Goal: Communication & Community: Answer question/provide support

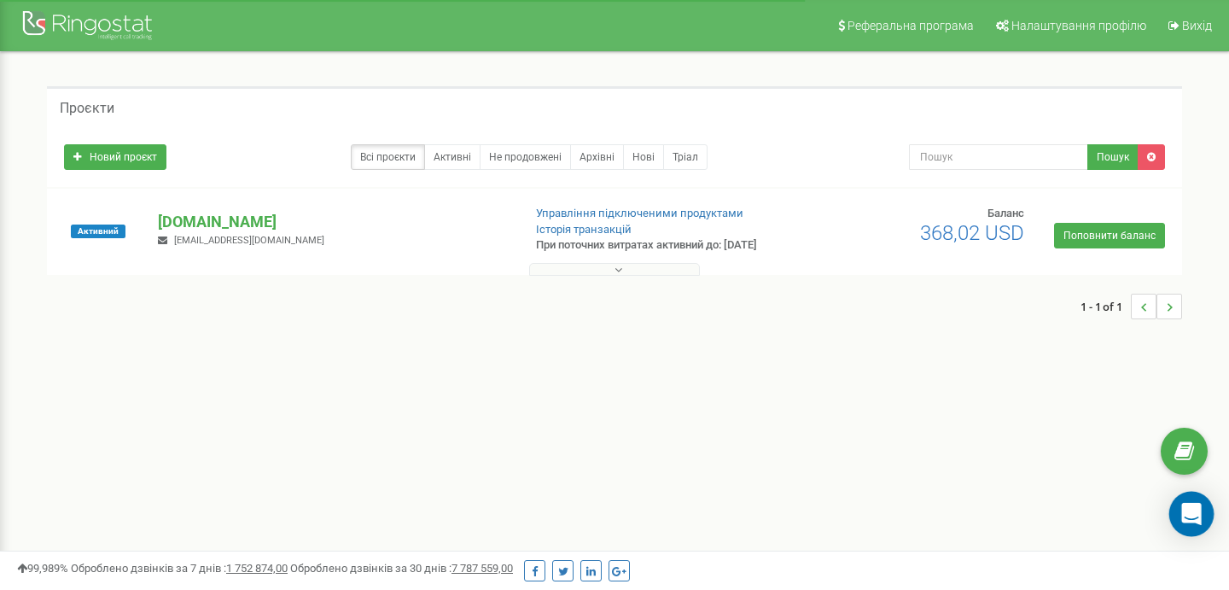
click at [1192, 510] on icon "Open Intercom Messenger" at bounding box center [1191, 514] width 20 height 22
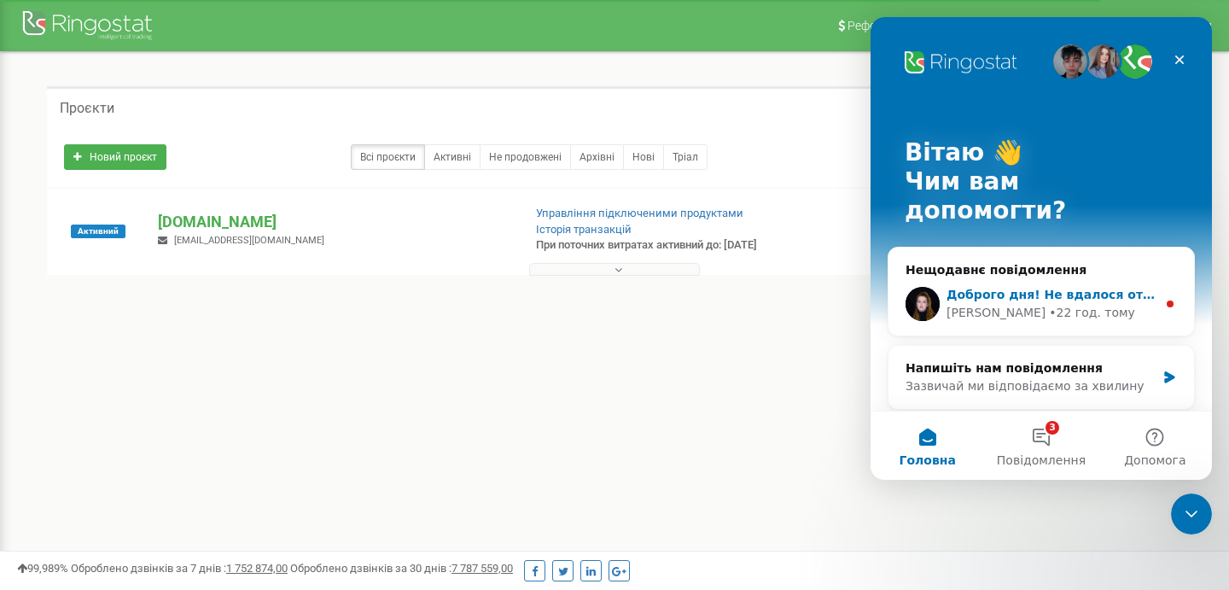
click at [1069, 298] on div "Доброго дня! ﻿Не вдалося отримати від вас відповіді щодо вашого запиту ﻿Підкажі…" at bounding box center [1040, 303] width 305 height 63
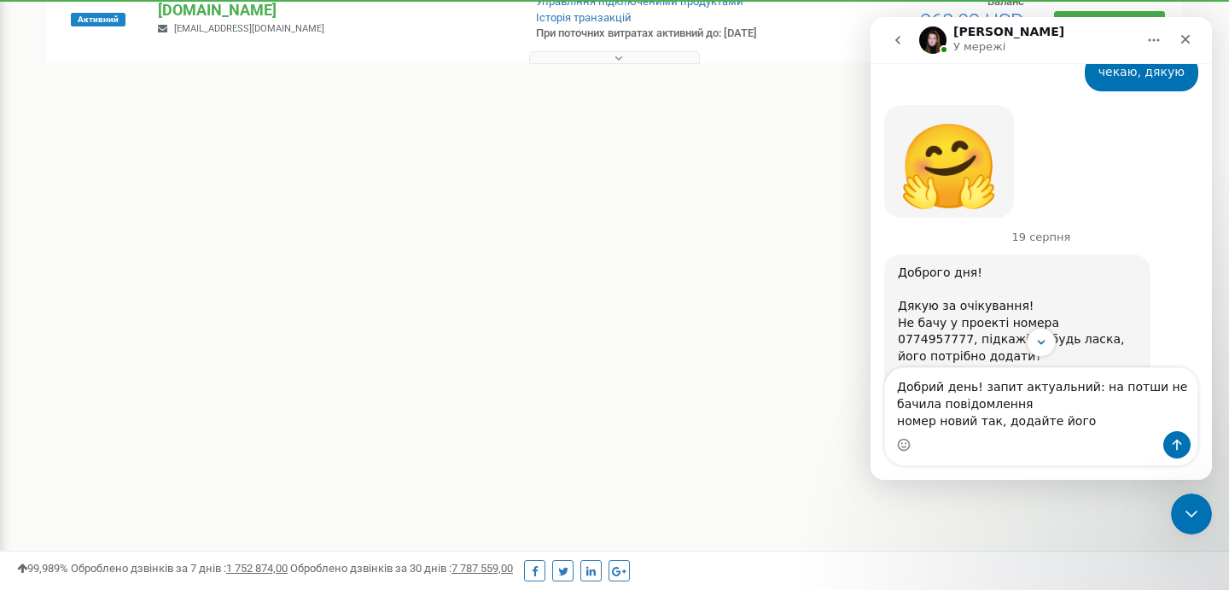
scroll to position [1062, 0]
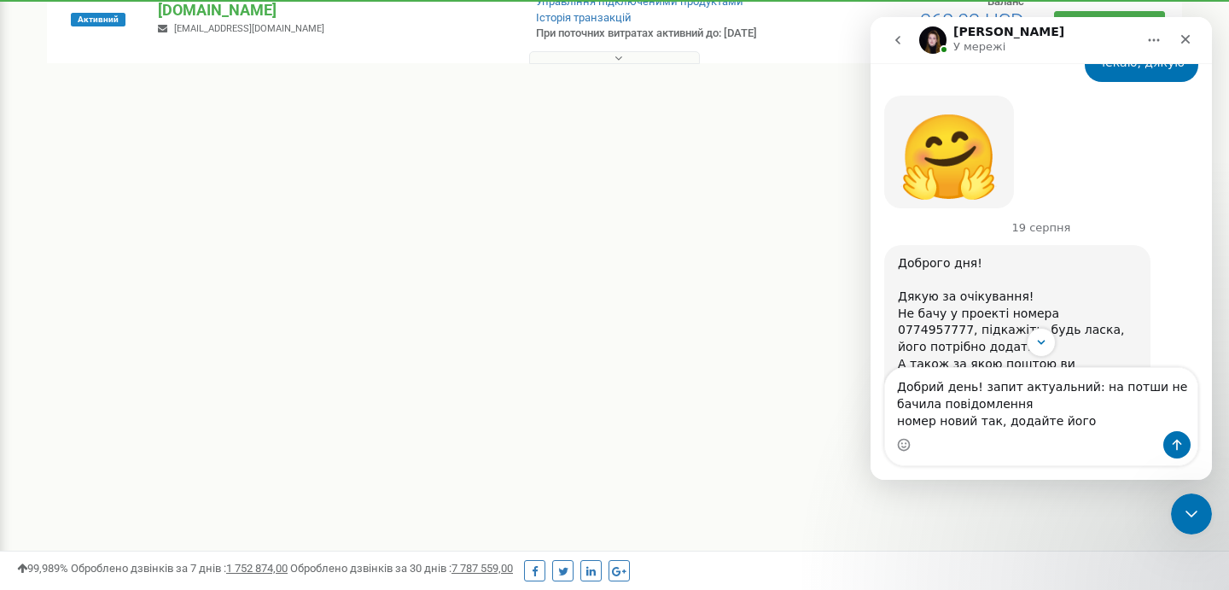
click at [1129, 390] on textarea "Добрий день! запит актуальний: на потши не бачила повідомлення номер новий так,…" at bounding box center [1041, 399] width 312 height 63
click at [1097, 421] on textarea "Добрий день! запит актуальний: на пошти не бачила повідомлення номер новий так,…" at bounding box center [1041, 399] width 312 height 63
type textarea "Добрий день! запит актуальний: на пошти не бачила повідомлення номер новий так,…"
click at [476, 381] on div "Реферальна програма Налаштування профілю Вихід Проєкти Новий проєкт Всі проєкти…" at bounding box center [614, 300] width 1229 height 1024
click at [195, 6] on p "[DOMAIN_NAME]" at bounding box center [333, 10] width 350 height 22
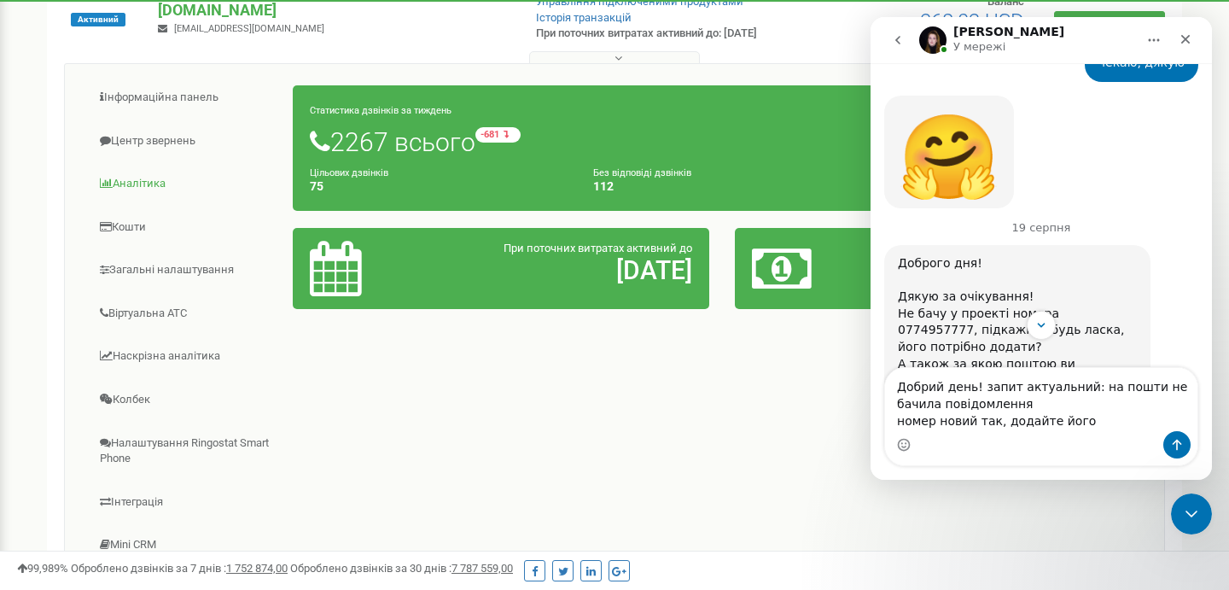
click at [159, 172] on link "Аналiтика" at bounding box center [186, 184] width 216 height 42
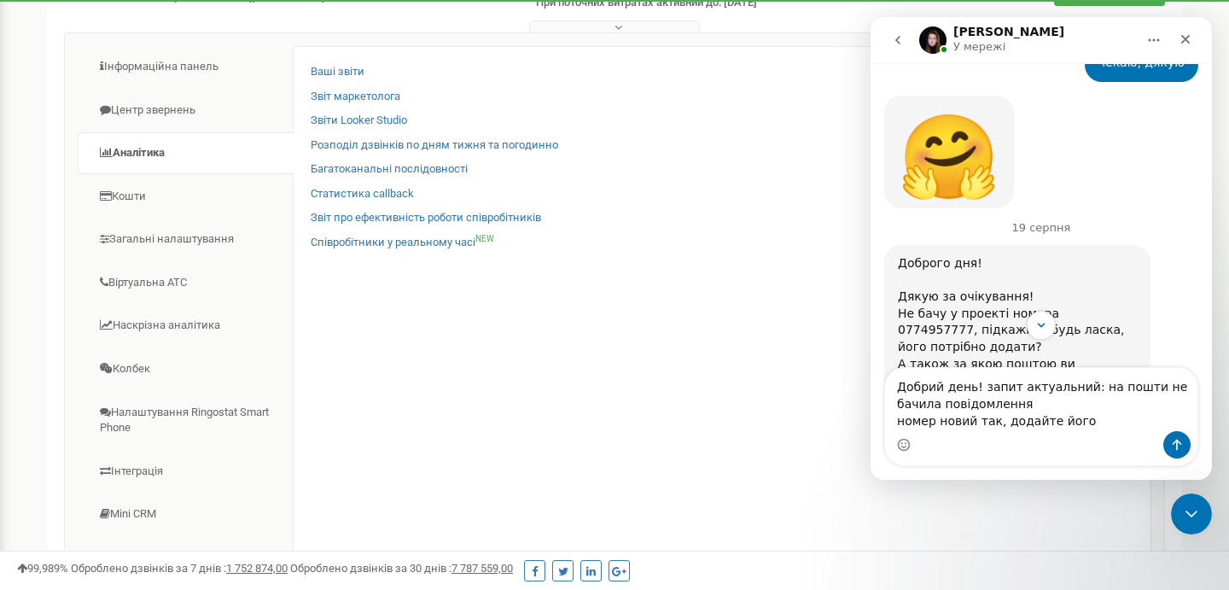
scroll to position [241, 0]
click at [168, 239] on link "Загальні налаштування" at bounding box center [186, 241] width 216 height 42
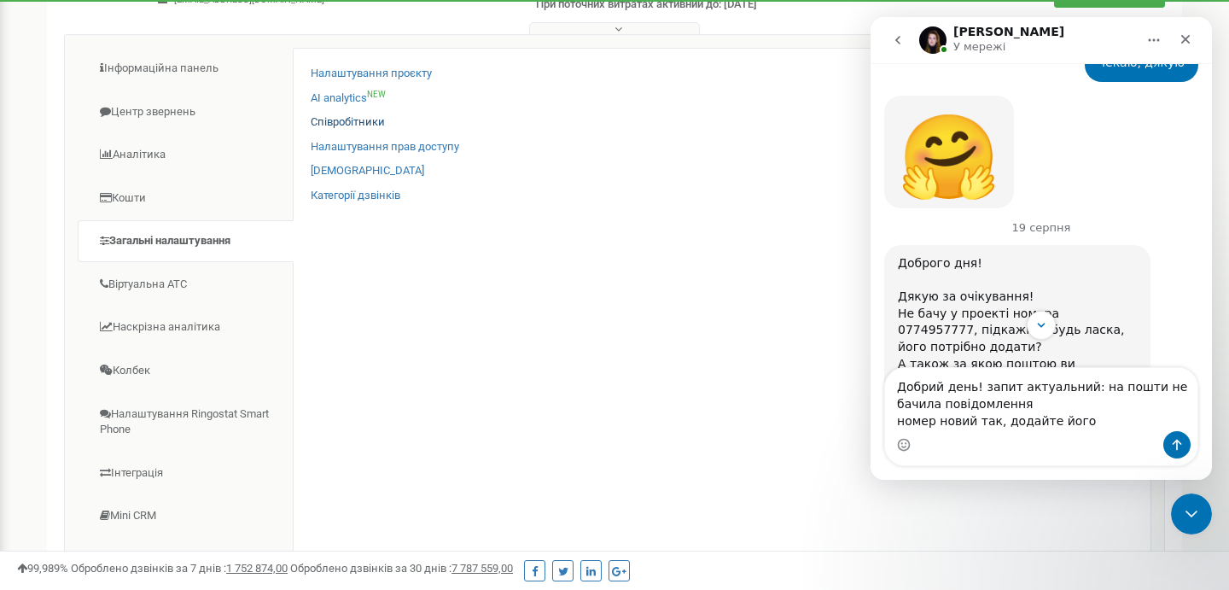
click at [363, 119] on link "Співробітники" at bounding box center [348, 122] width 74 height 16
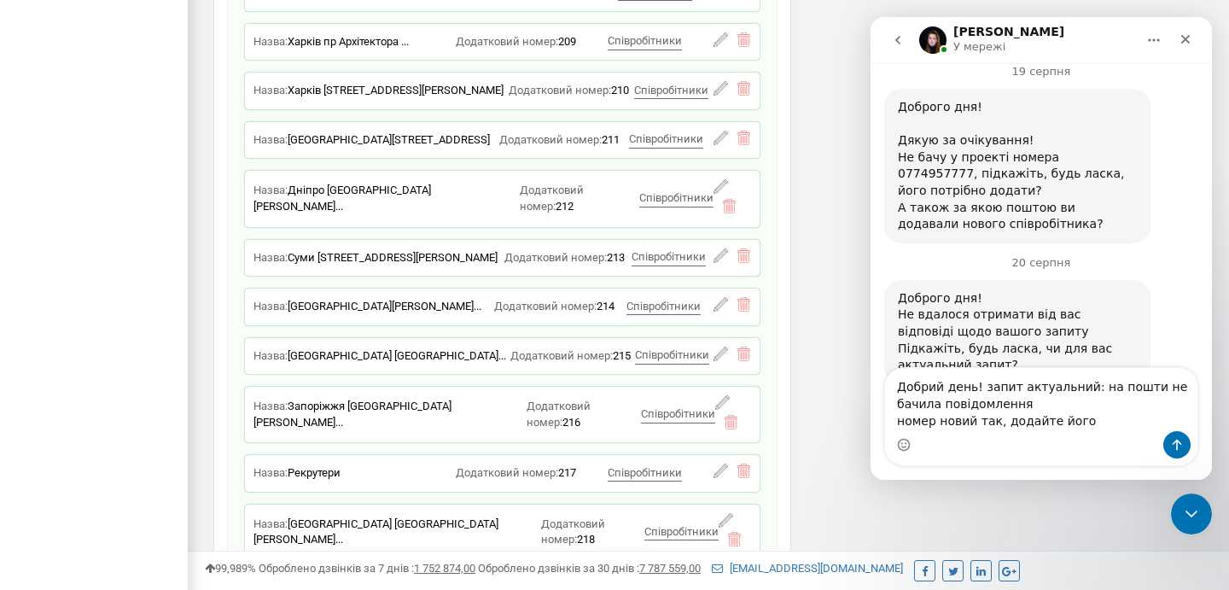
scroll to position [2971, 0]
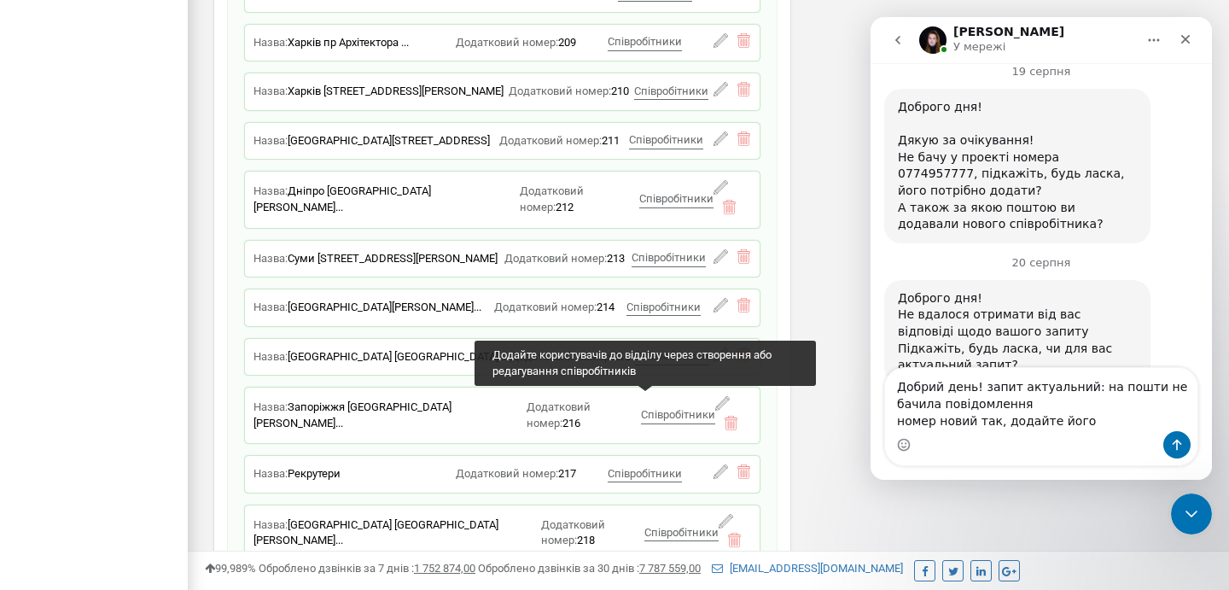
click at [648, 526] on span "Співробітники" at bounding box center [681, 532] width 74 height 13
click at [644, 526] on span "Співробітники" at bounding box center [681, 532] width 74 height 13
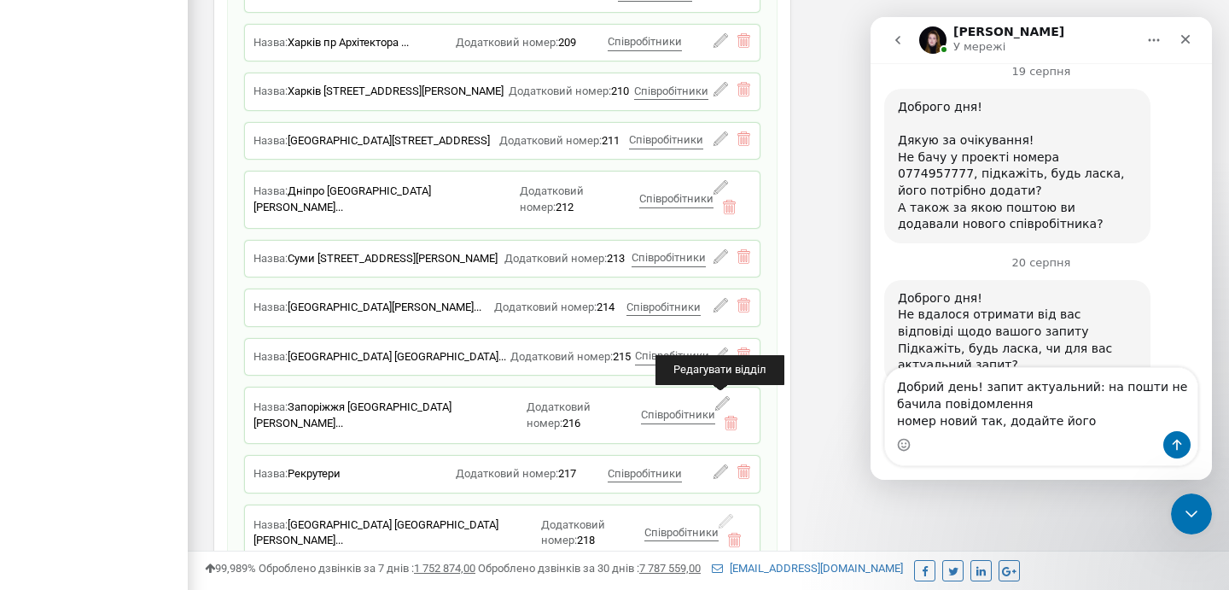
click at [722, 514] on icon at bounding box center [726, 521] width 15 height 15
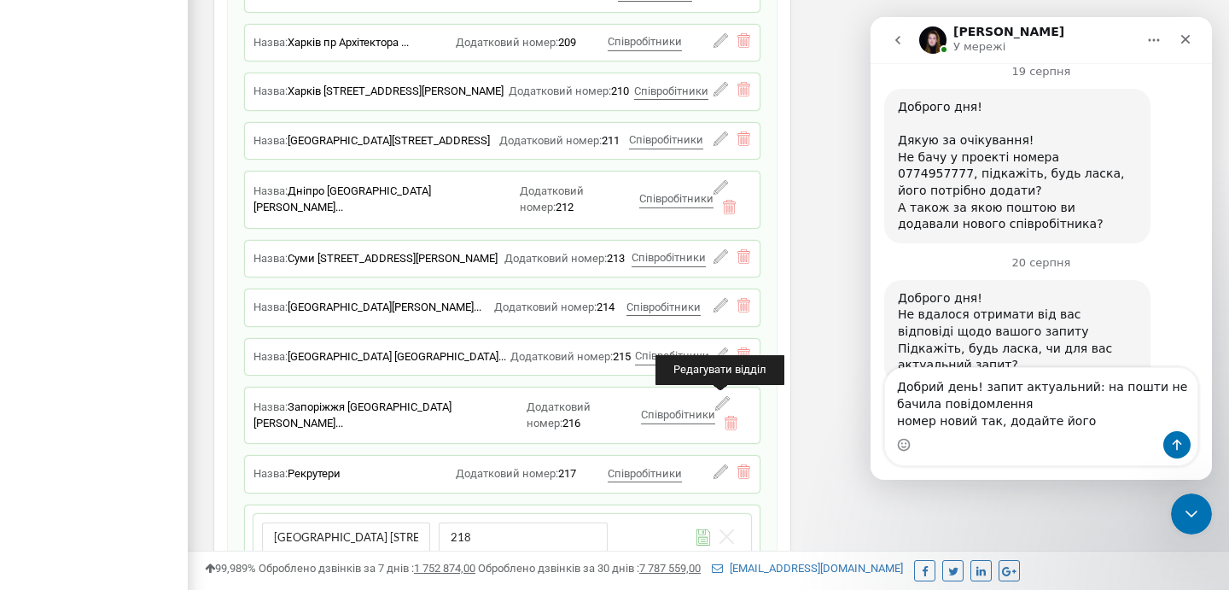
click at [641, 491] on div "Відділи + Додати відділ Назва: Львів вул Щирецька 36 Додатковий номер: 201 Спів…" at bounding box center [502, 91] width 550 height 1044
click at [732, 529] on icon at bounding box center [726, 536] width 15 height 15
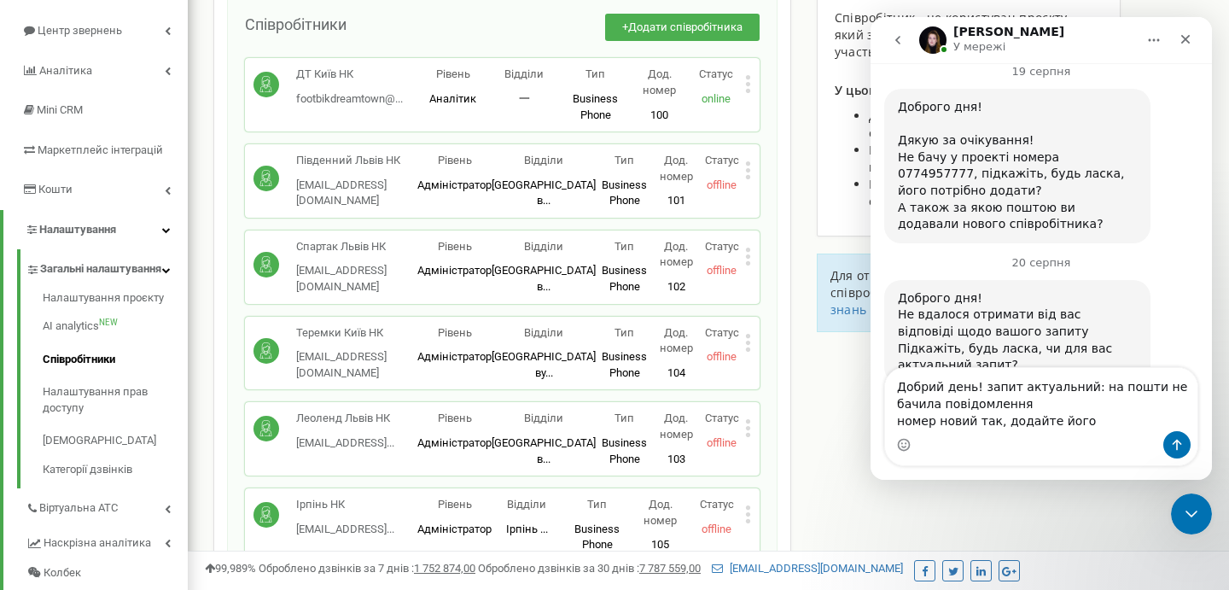
scroll to position [165, 0]
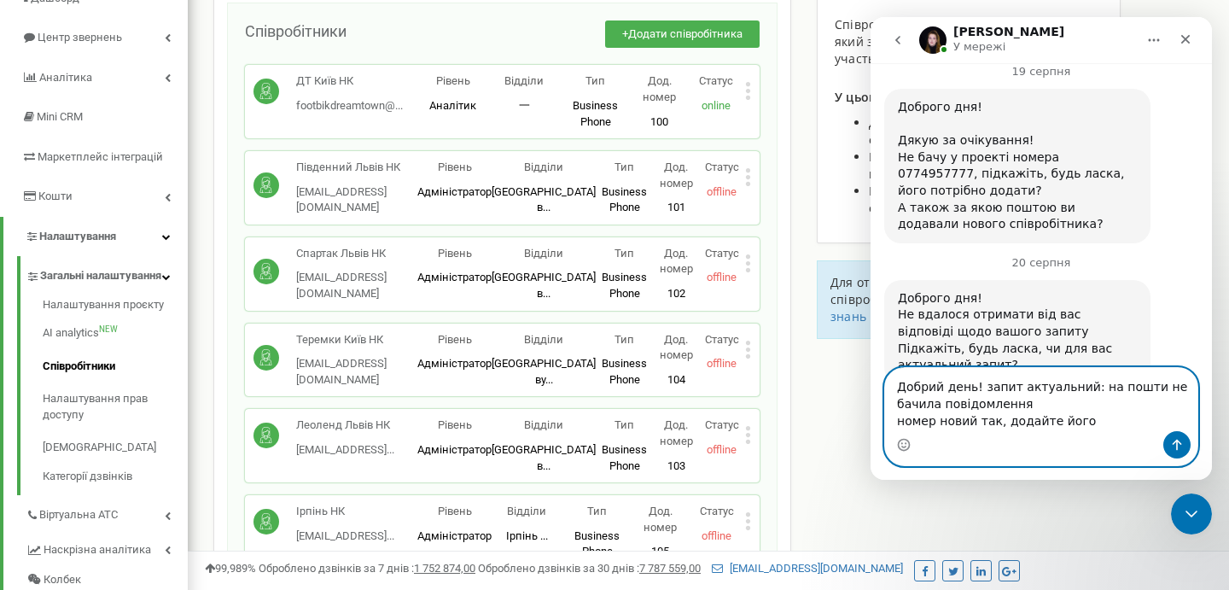
click at [1103, 407] on textarea "Добрий день! запит актуальний: на пошти не бачила повідомлення номер новий так,…" at bounding box center [1041, 399] width 312 height 63
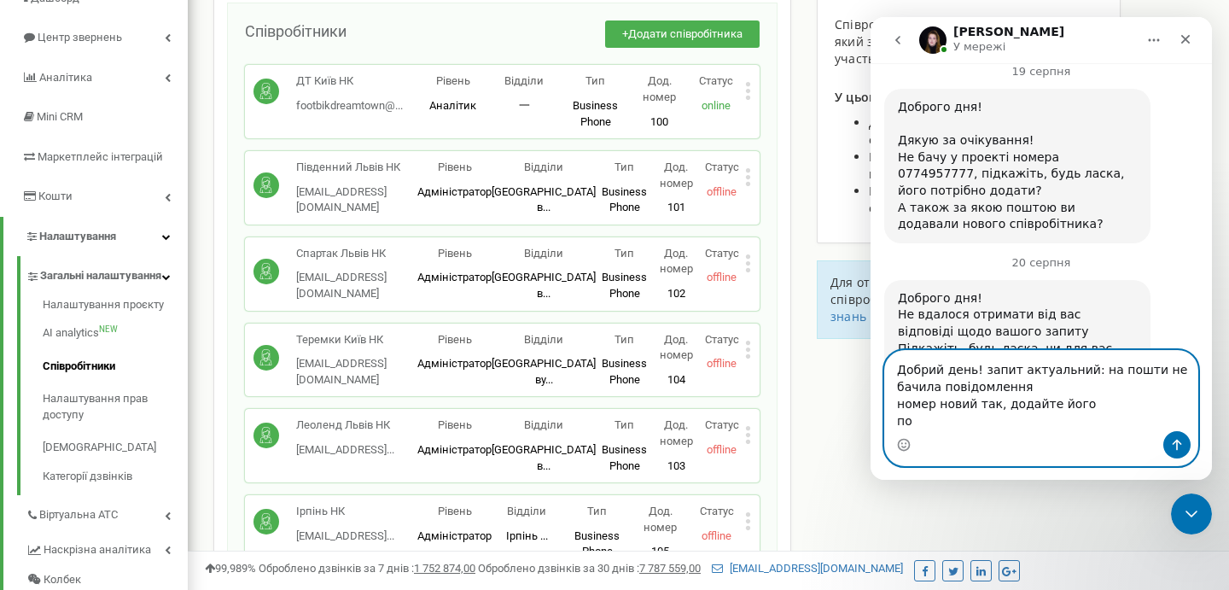
scroll to position [1238, 0]
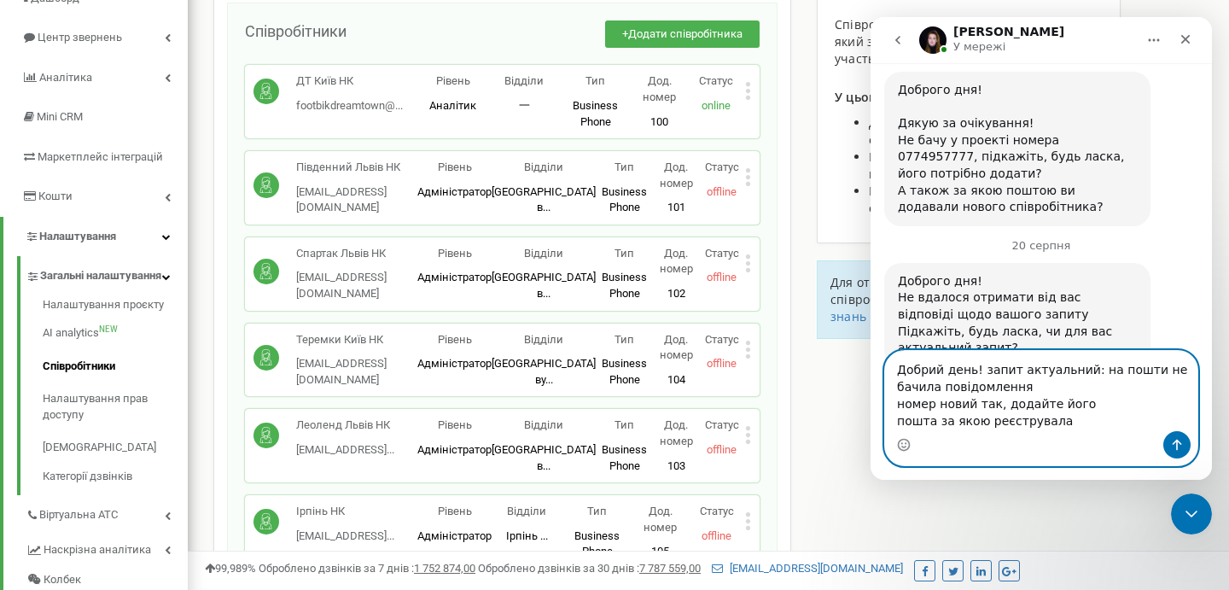
paste textarea "vinnytsia@footbik.ua"
type textarea "Добрий день! запит актуальний: на пошти не бачила повідомлення номер новий так,…"
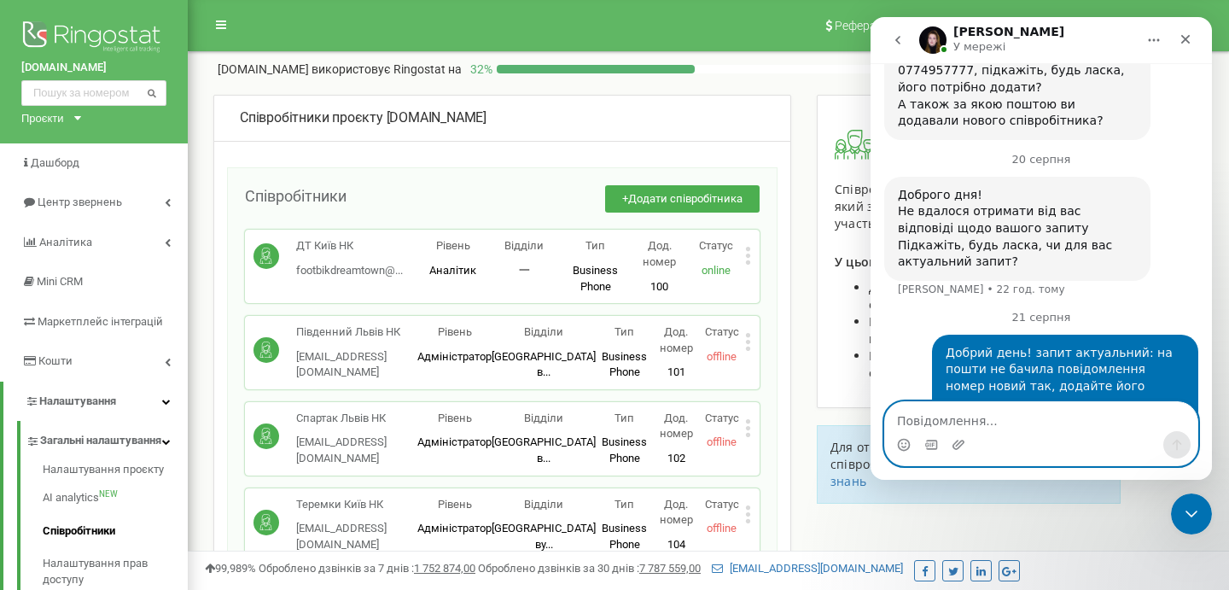
scroll to position [0, 0]
click at [555, 115] on div "Співробітники проєкту footbik.ua" at bounding box center [502, 118] width 525 height 20
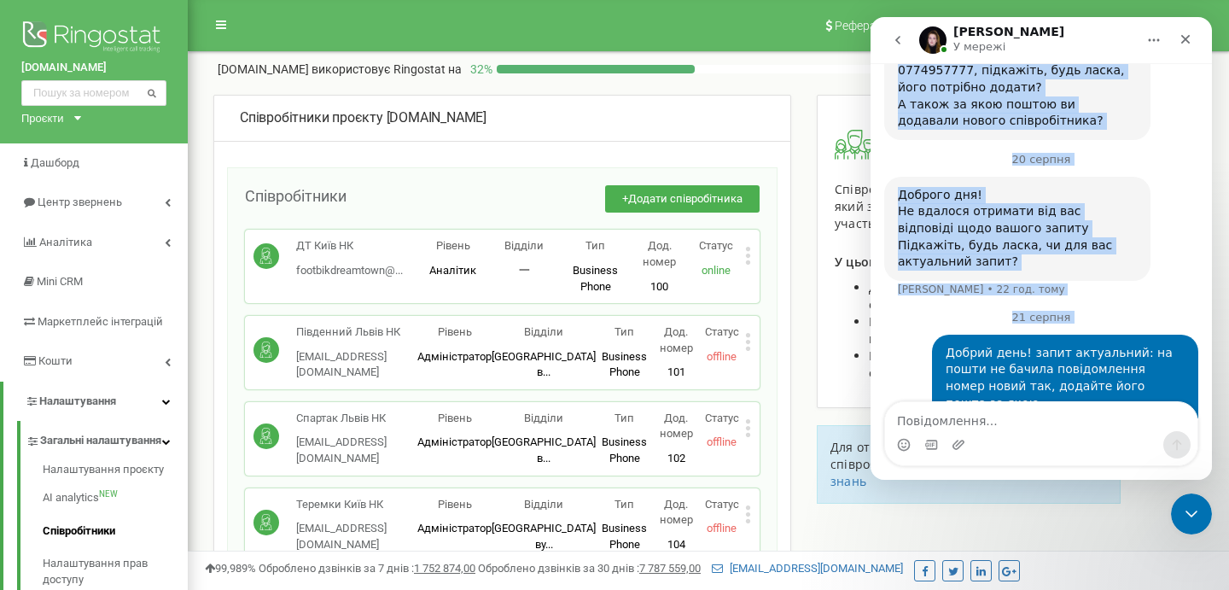
drag, startPoint x: 1032, startPoint y: 38, endPoint x: 1080, endPoint y: 267, distance: 233.8
click at [1080, 268] on div "Yeva У мережі Ringostat щодня допомагає бізнесу ефективніше керувати рекламними…" at bounding box center [1040, 248] width 341 height 463
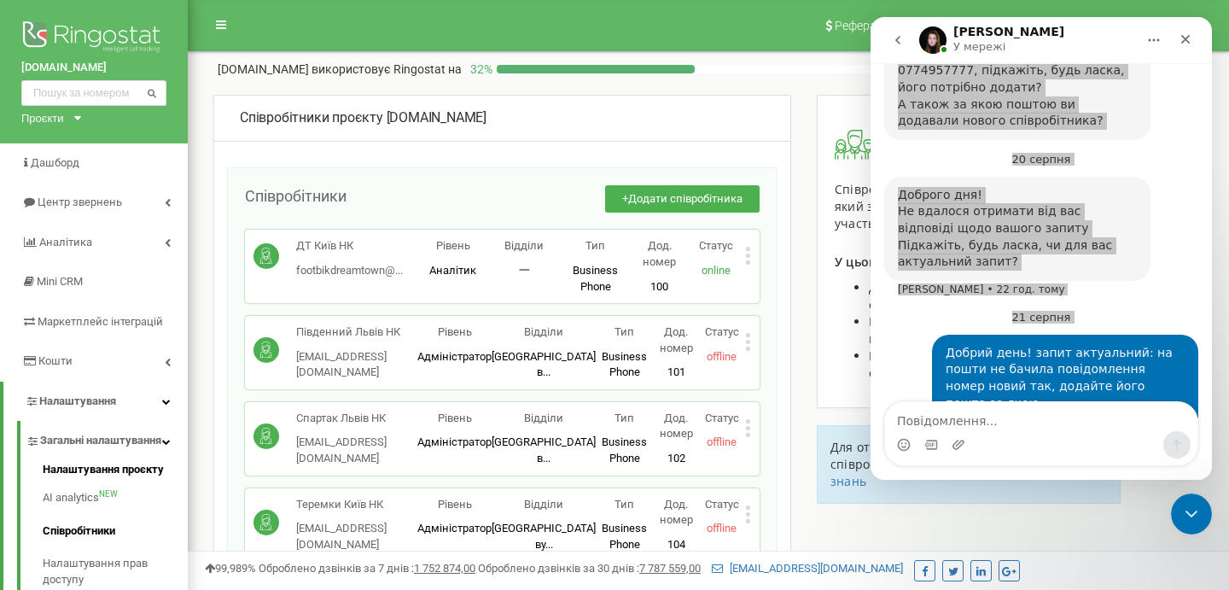
click at [149, 480] on link "Налаштування проєкту" at bounding box center [115, 472] width 145 height 20
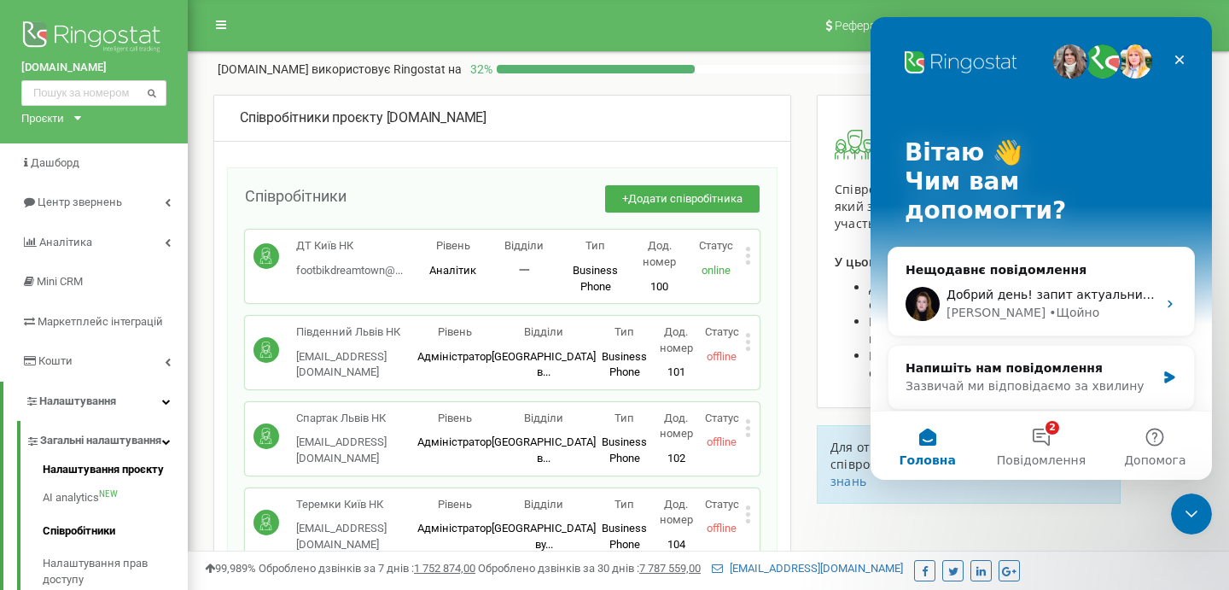
click at [144, 476] on link "Налаштування проєкту" at bounding box center [115, 472] width 145 height 20
click at [144, 480] on link "Налаштування проєкту" at bounding box center [115, 472] width 145 height 20
click at [1041, 439] on button "2 Повідомлення" at bounding box center [1040, 445] width 113 height 68
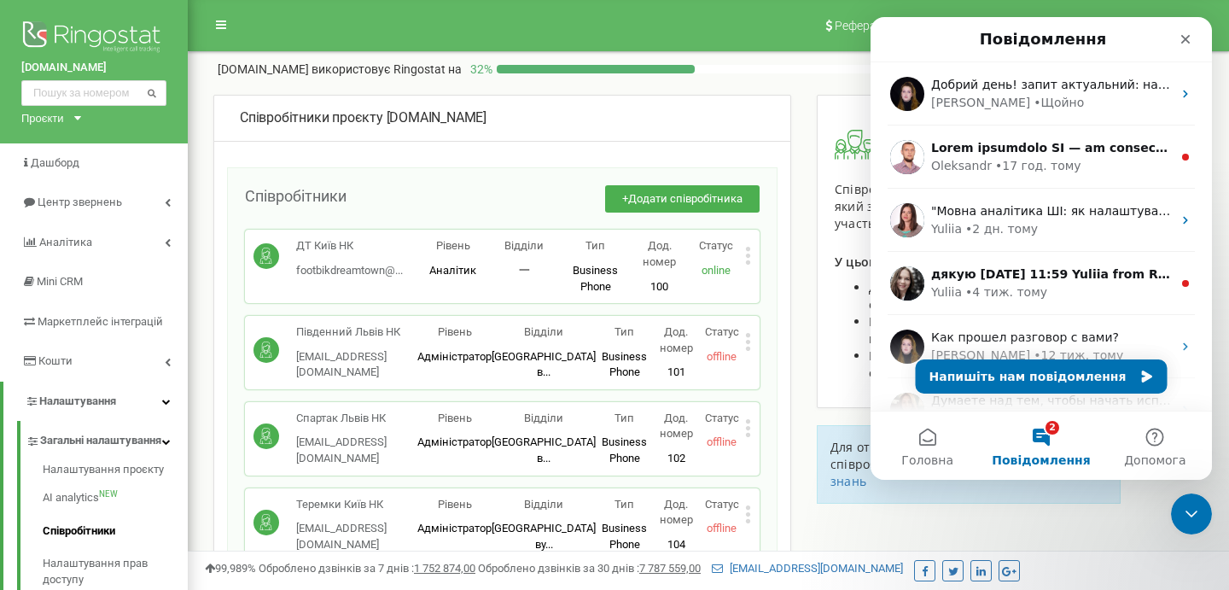
click at [1044, 439] on button "2 Повідомлення" at bounding box center [1040, 445] width 113 height 68
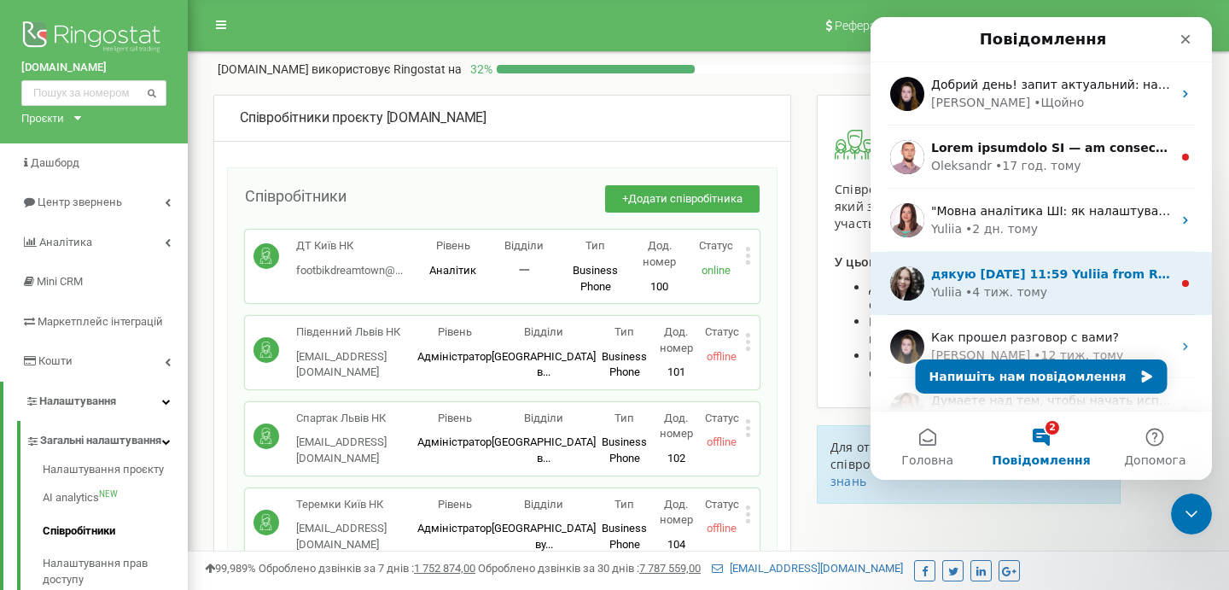
click at [1044, 280] on span "дякую пн, 21 лип. 2025 р. о 11:59 Yuliia from Ringostat <yuliia.rybalka@ringost…" at bounding box center [1224, 274] width 586 height 14
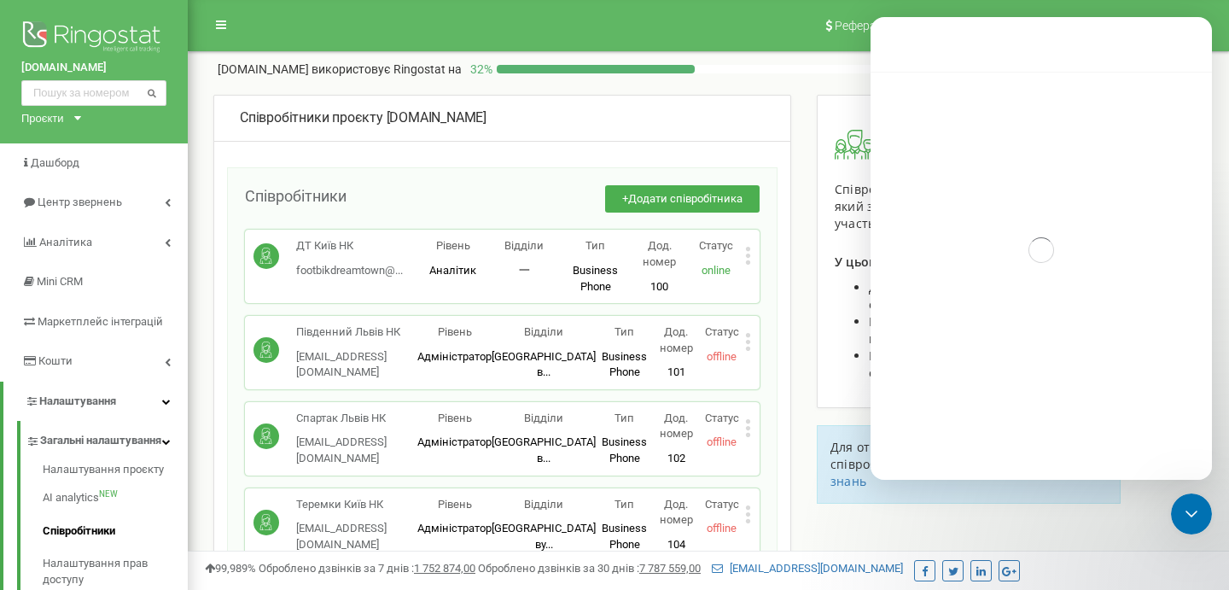
click at [1033, 251] on div "Месенджер Intercom" at bounding box center [1041, 250] width 35 height 35
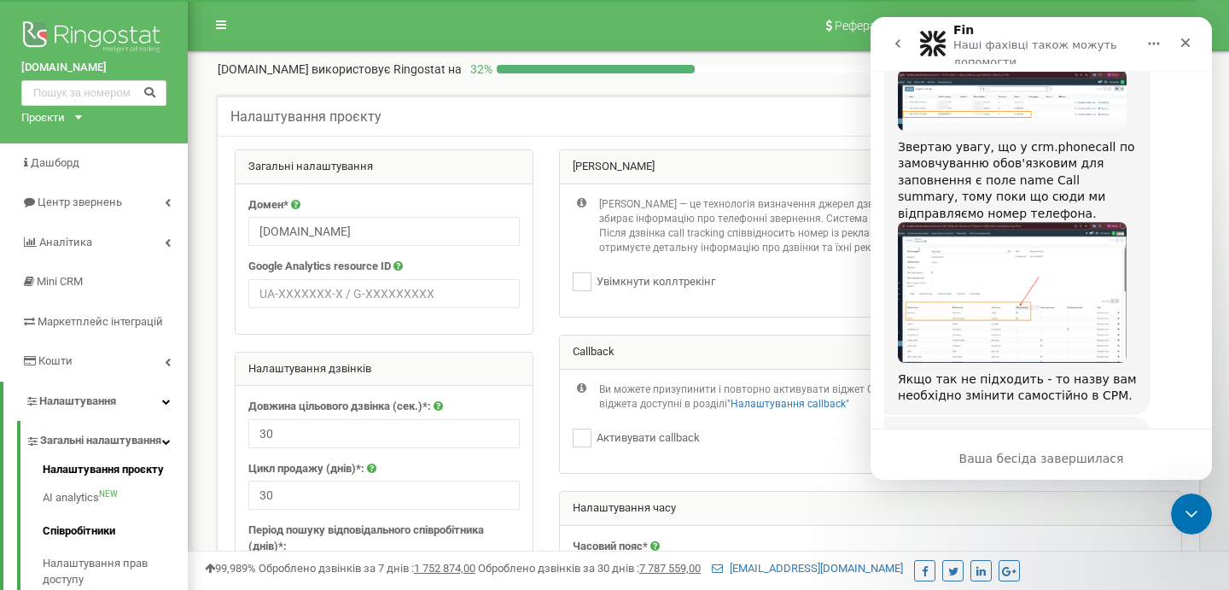
click at [84, 538] on link "Співробітники" at bounding box center [115, 531] width 145 height 33
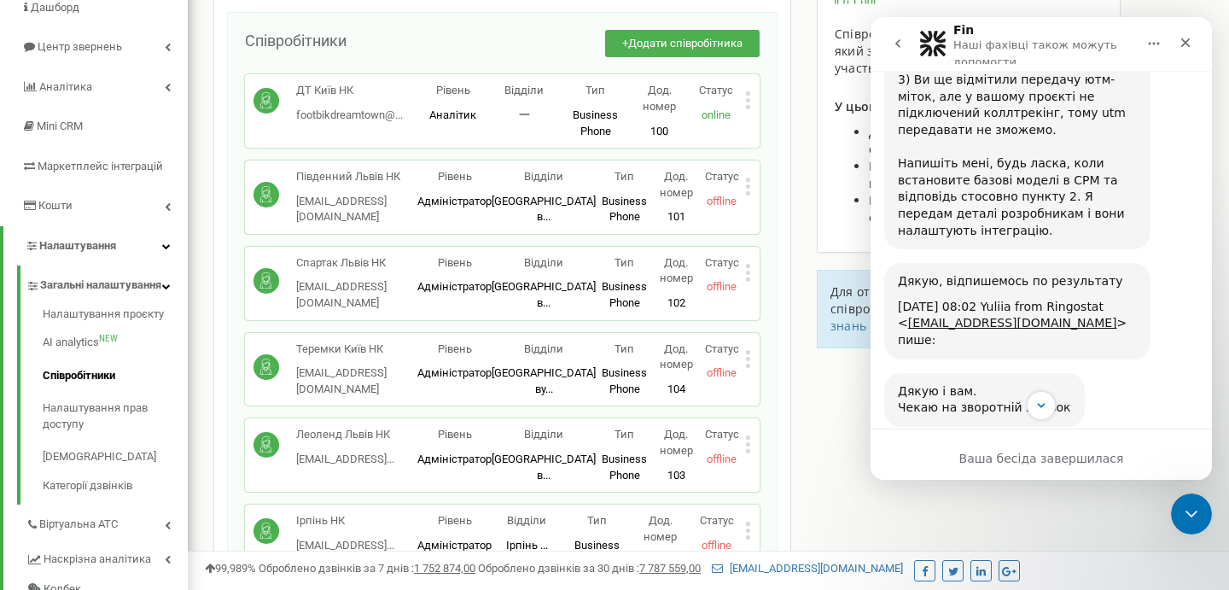
scroll to position [5340, 0]
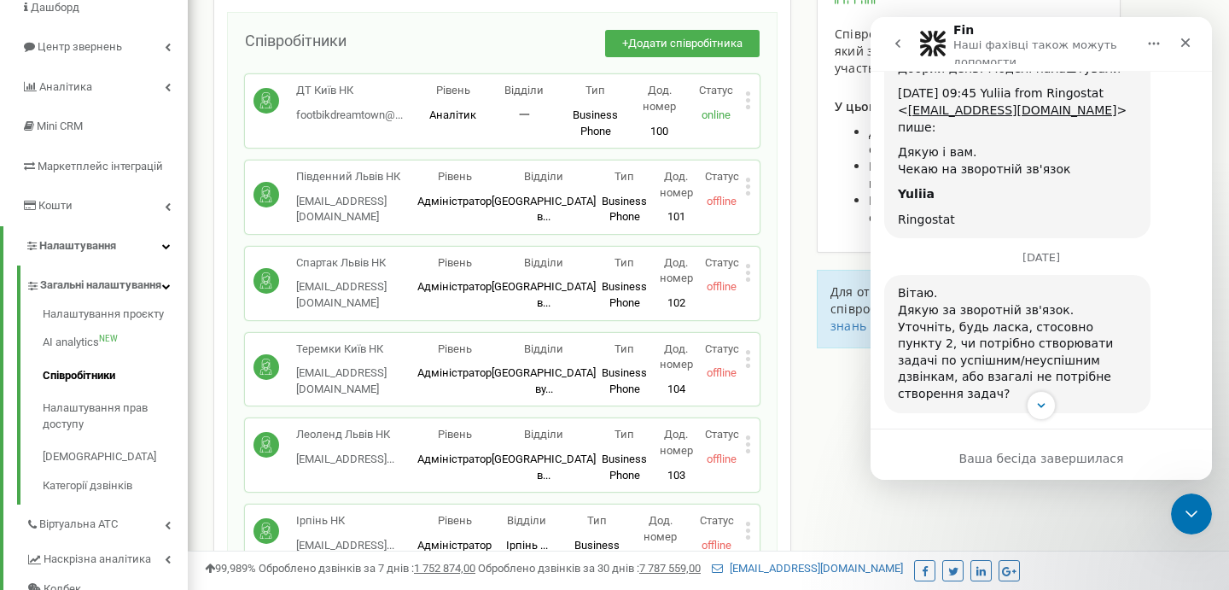
click at [900, 42] on icon "go back" at bounding box center [898, 44] width 14 height 14
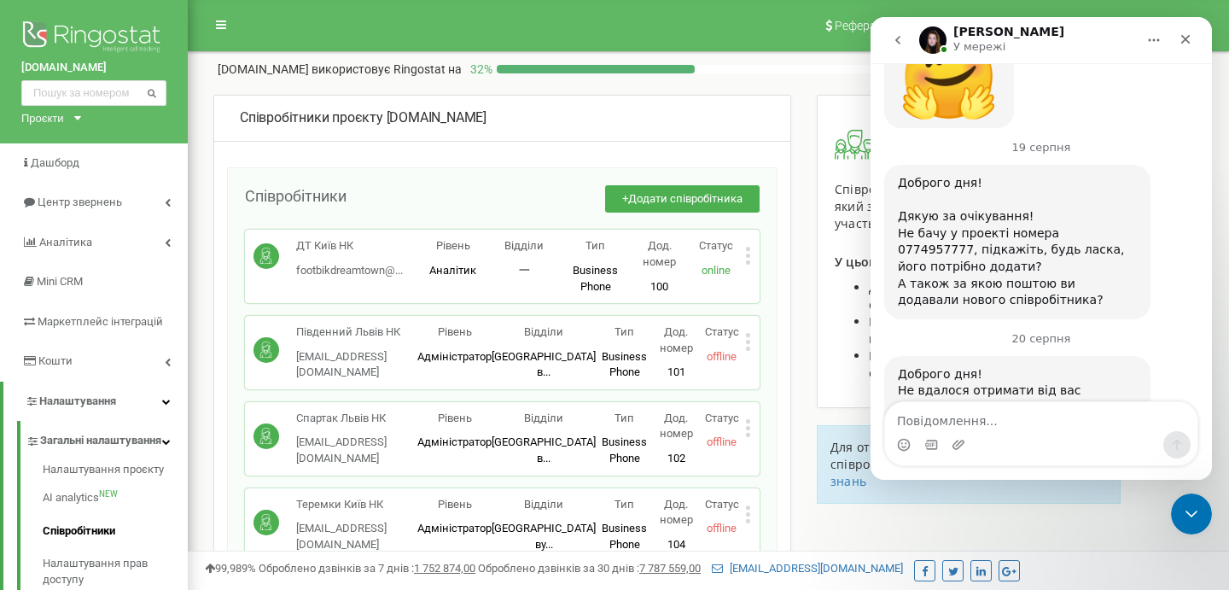
scroll to position [1324, 0]
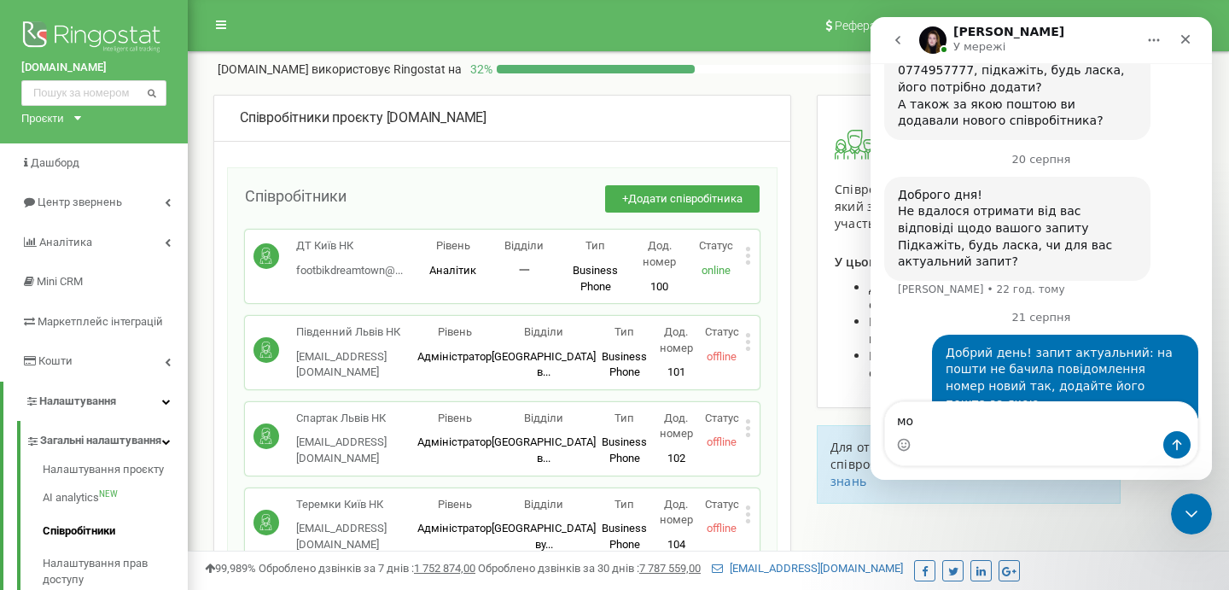
type textarea "м"
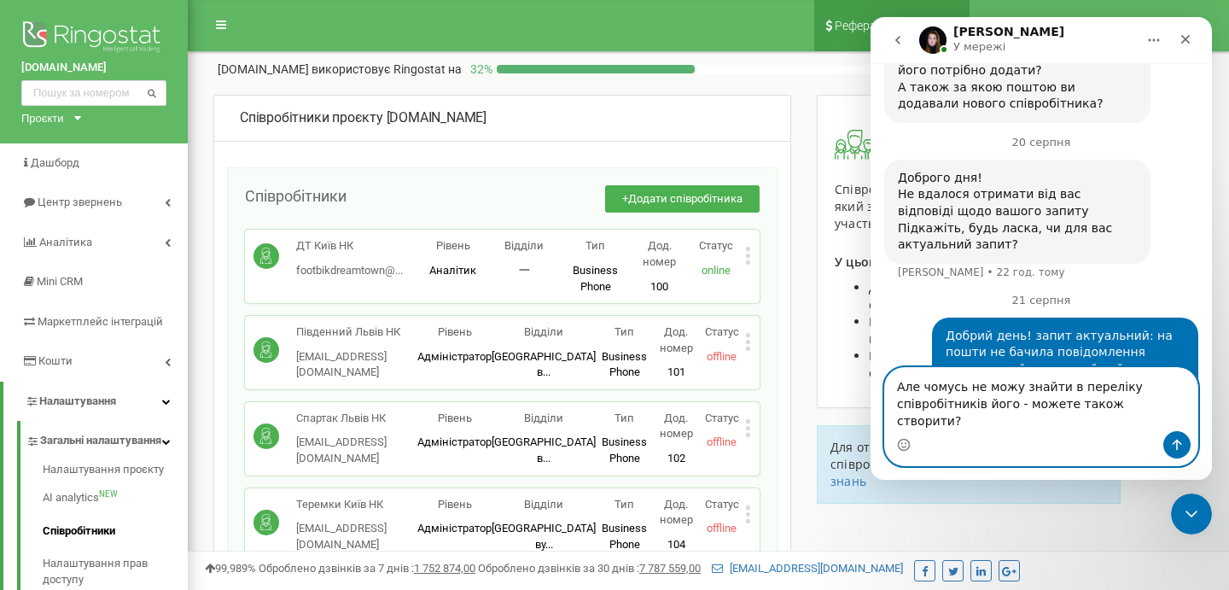
scroll to position [1359, 0]
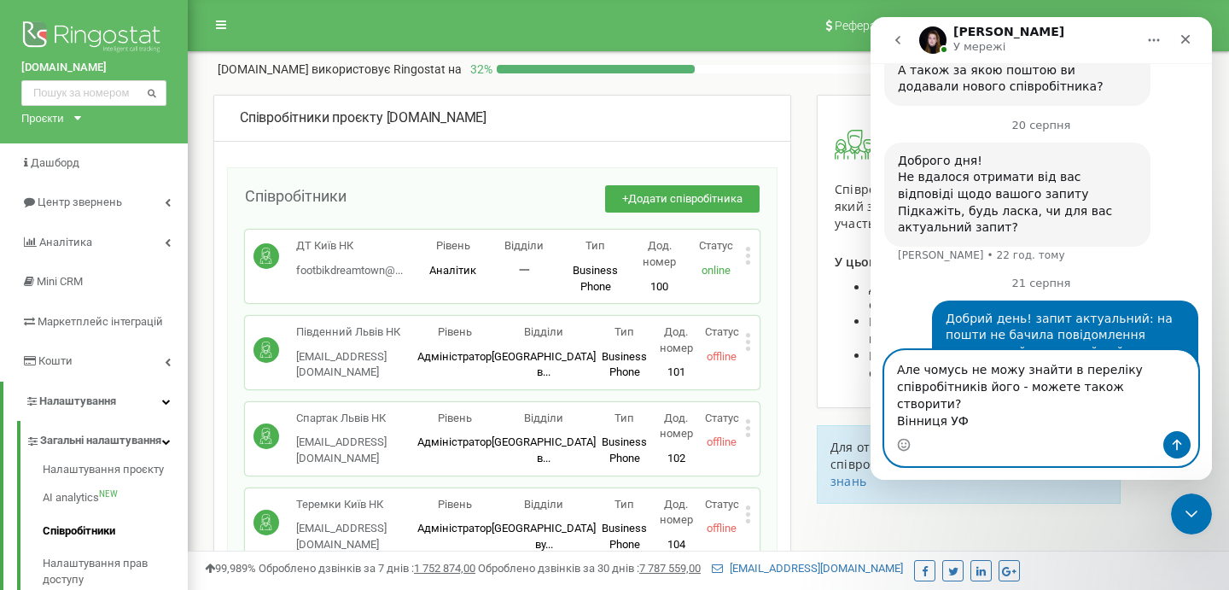
click at [1175, 408] on textarea "Але чомусь не можу знайти в переліку співробітників його - можете також створит…" at bounding box center [1041, 391] width 312 height 80
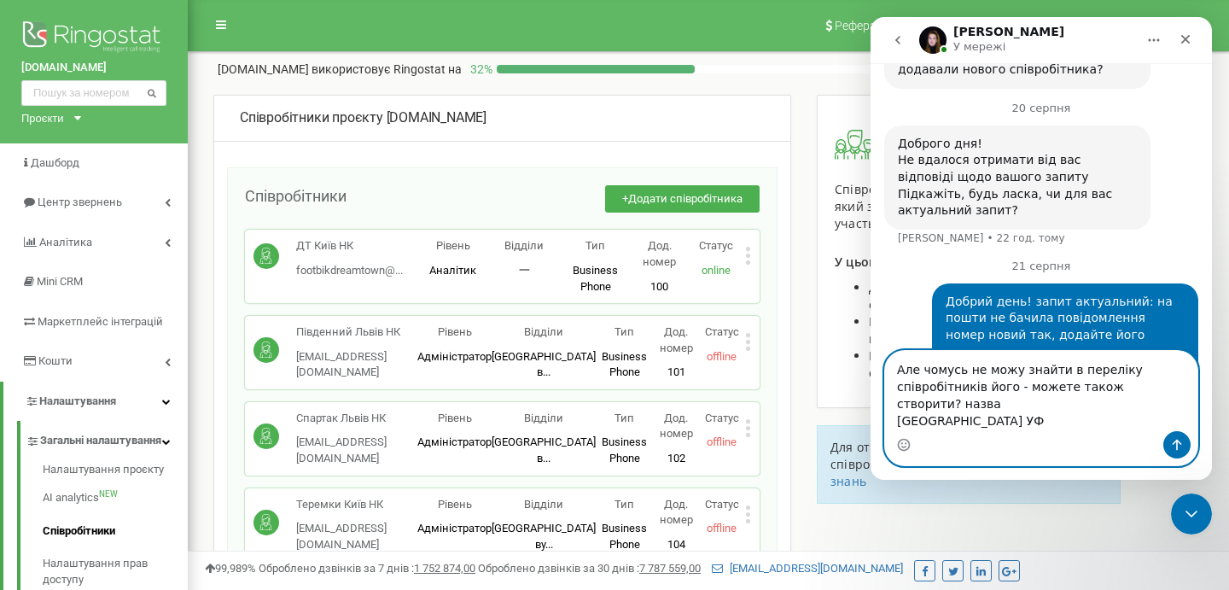
type textarea "Але чомусь не можу знайти в переліку співробітників його - можете також створит…"
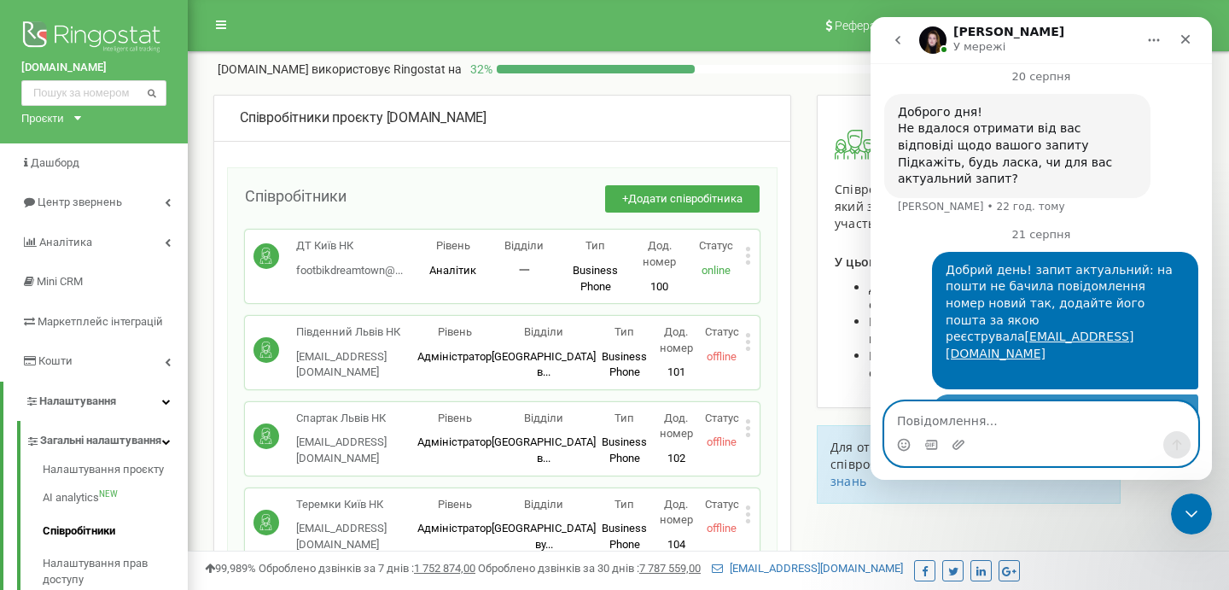
scroll to position [1411, 0]
